Goal: Check status: Check status

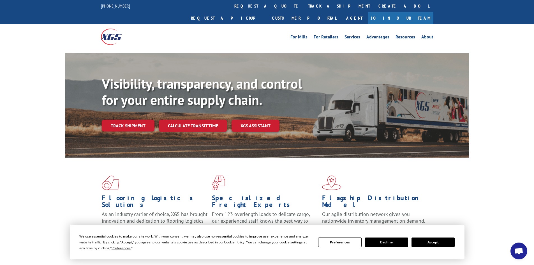
click at [426, 242] on button "Accept" at bounding box center [433, 242] width 43 height 10
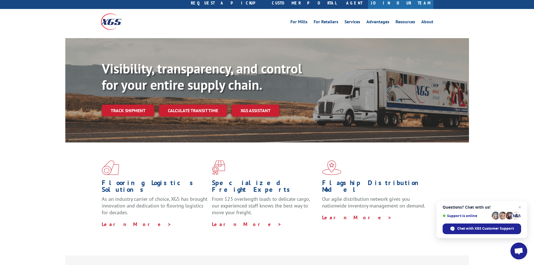
scroll to position [56, 0]
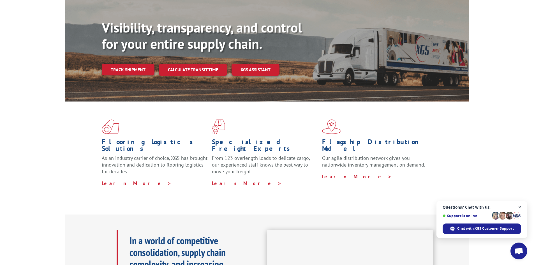
click at [519, 207] on span "Open chat" at bounding box center [519, 207] width 7 height 7
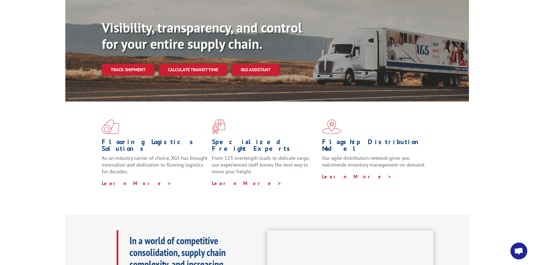
scroll to position [0, 0]
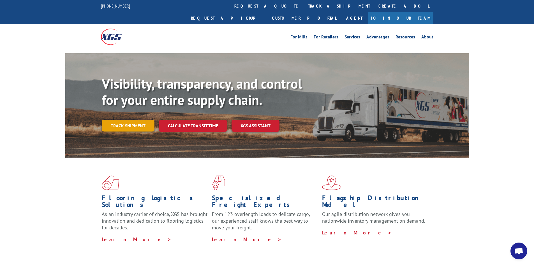
click at [130, 120] on link "Track shipment" at bounding box center [128, 126] width 53 height 12
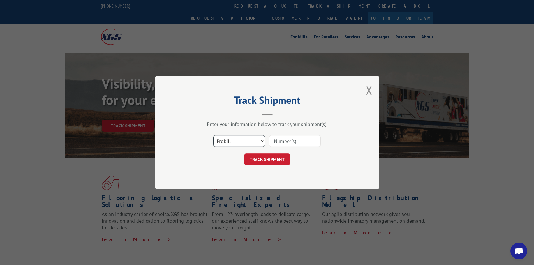
click at [258, 140] on select "Select category... Probill BOL PO" at bounding box center [239, 141] width 52 height 12
click at [290, 139] on input at bounding box center [295, 141] width 52 height 12
type input "03569370"
click at [244, 153] on button "TRACK SHIPMENT" at bounding box center [267, 159] width 46 height 12
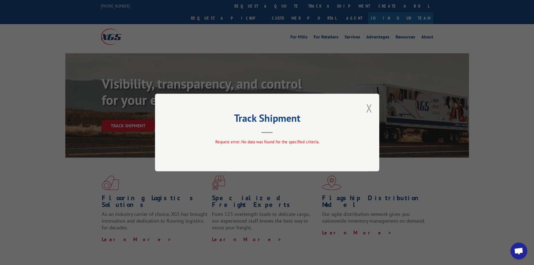
click at [371, 107] on button "Close modal" at bounding box center [369, 108] width 6 height 15
